Goal: Task Accomplishment & Management: Manage account settings

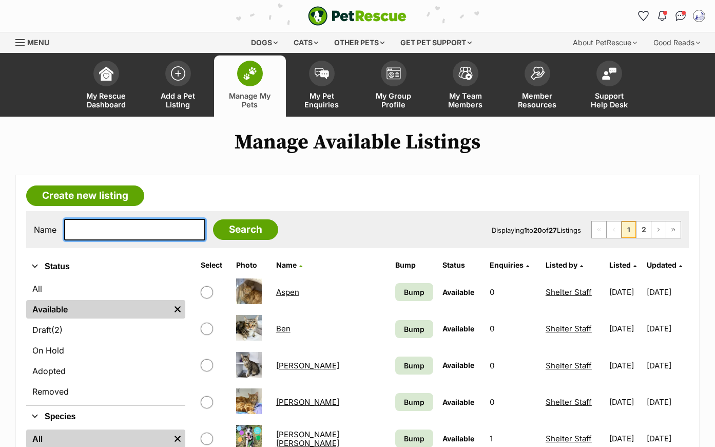
click at [91, 240] on input "text" at bounding box center [134, 230] width 141 height 22
type input "puddle"
click at [224, 240] on input "Search" at bounding box center [245, 229] width 65 height 21
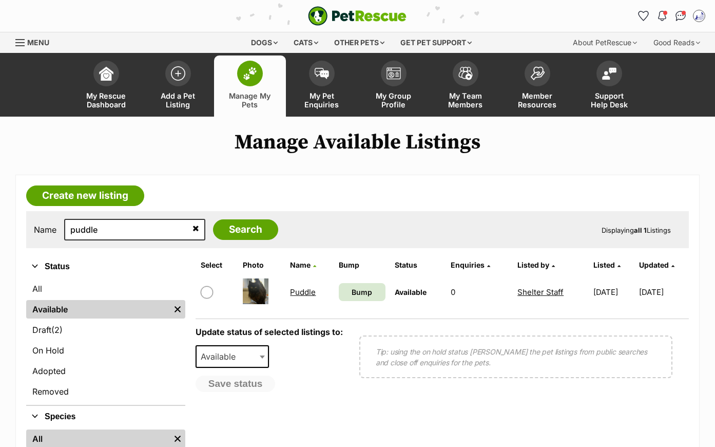
click at [297, 297] on link "Puddle" at bounding box center [303, 292] width 26 height 10
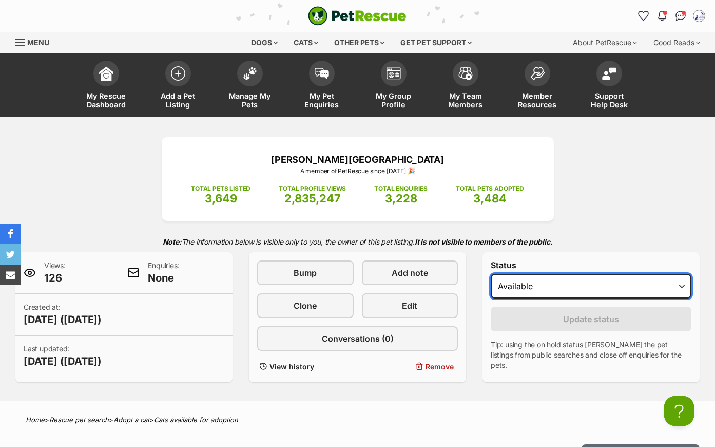
click at [682, 298] on select "Draft Available On hold Adopted" at bounding box center [591, 286] width 201 height 25
select select "rehomed"
click at [491, 288] on select "Draft Available On hold Adopted" at bounding box center [591, 286] width 201 height 25
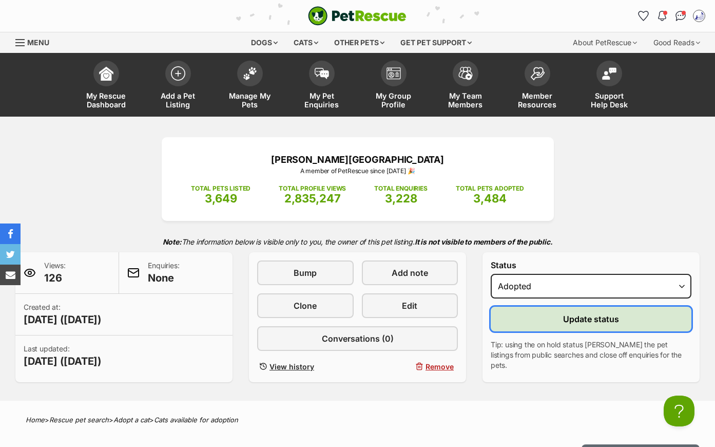
click at [597, 325] on span "Update status" at bounding box center [591, 319] width 56 height 12
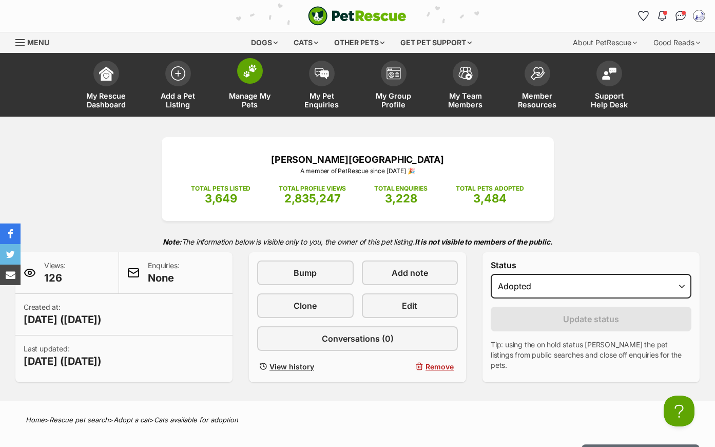
click at [248, 65] on img at bounding box center [250, 70] width 14 height 13
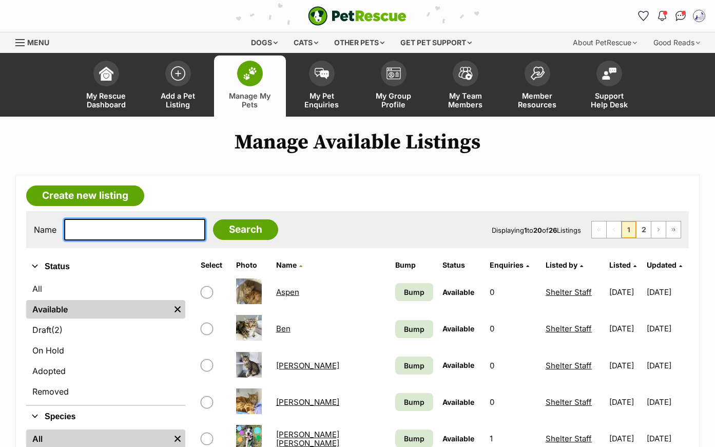
click at [73, 240] on input "text" at bounding box center [134, 230] width 141 height 22
type input "Kiara"
click at [223, 240] on input "Search" at bounding box center [245, 229] width 65 height 21
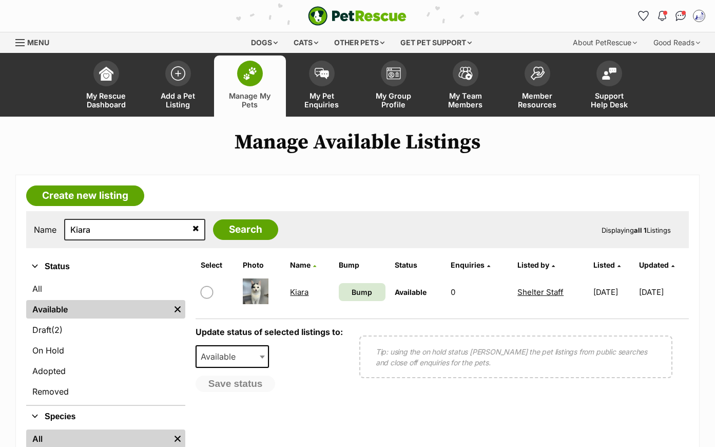
click at [294, 297] on link "Kiara" at bounding box center [299, 292] width 18 height 10
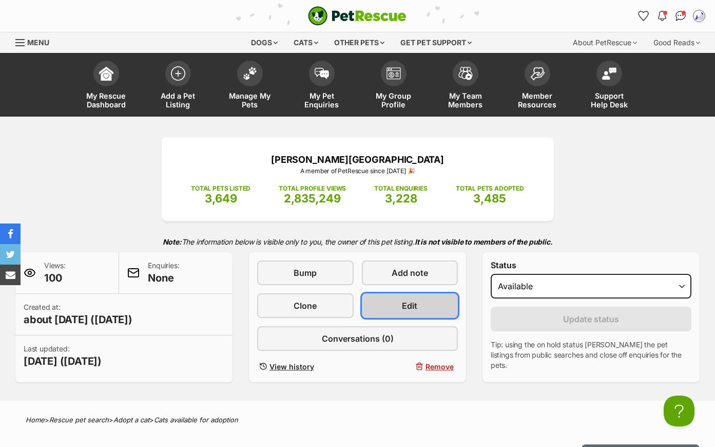
click at [412, 312] on span "Edit" at bounding box center [409, 305] width 15 height 12
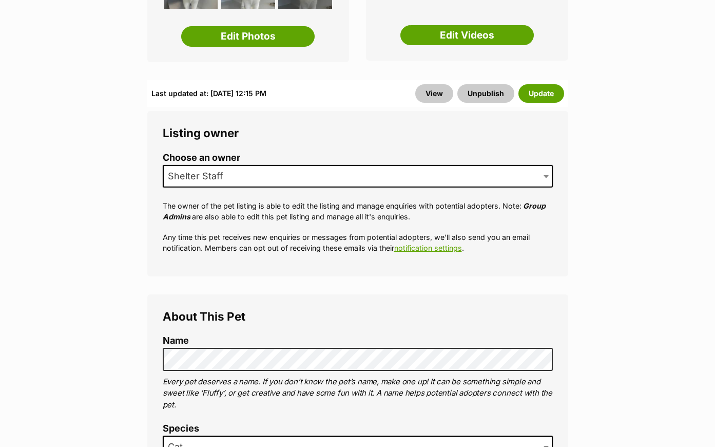
scroll to position [657, 0]
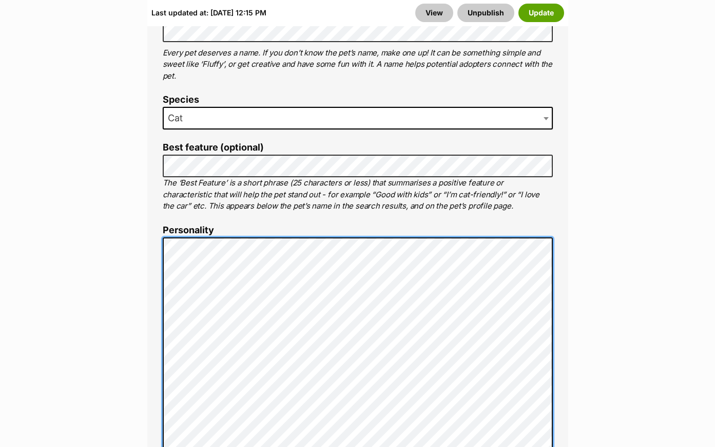
click at [158, 317] on div "About This Pet Name Henlo there, it looks like you might be using the pet name …" at bounding box center [357, 396] width 421 height 860
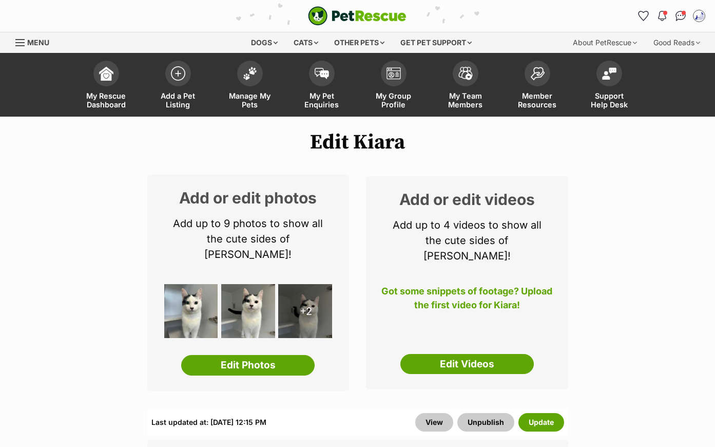
scroll to position [329, 0]
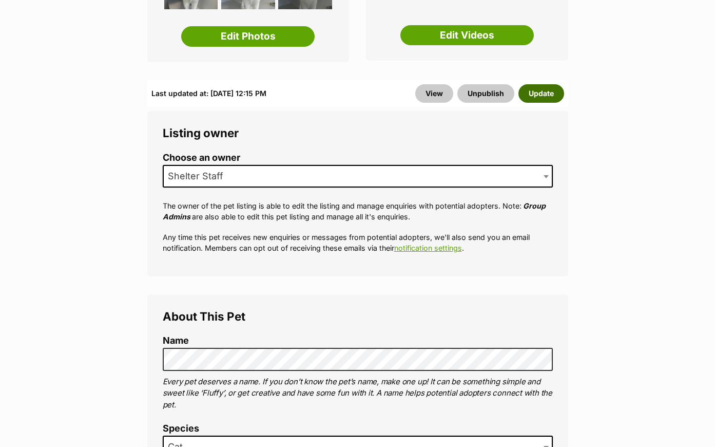
click at [551, 90] on button "Update" at bounding box center [542, 93] width 46 height 18
